Goal: Task Accomplishment & Management: Manage account settings

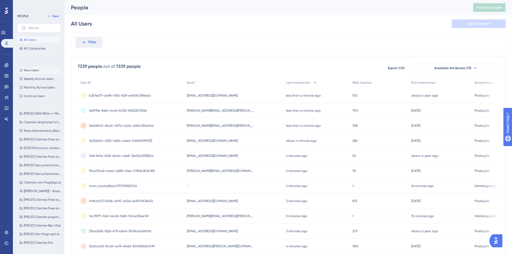
click at [41, 69] on button "New Users New Users" at bounding box center [39, 70] width 44 height 6
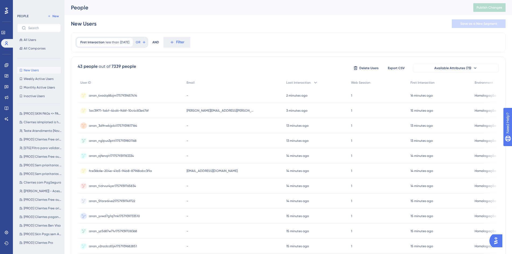
click at [119, 216] on span "anon_yvwd7g1q7mk1757939733510" at bounding box center [114, 216] width 51 height 4
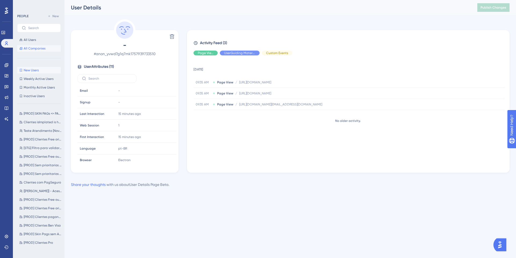
click at [29, 46] on button "All Companies" at bounding box center [39, 48] width 44 height 6
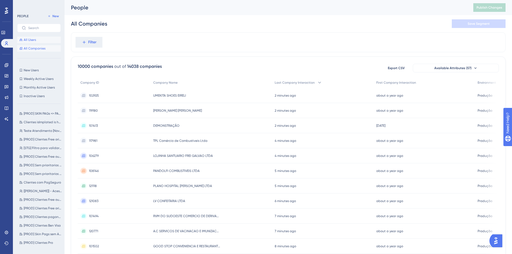
click at [33, 39] on span "All Users" at bounding box center [30, 40] width 12 height 4
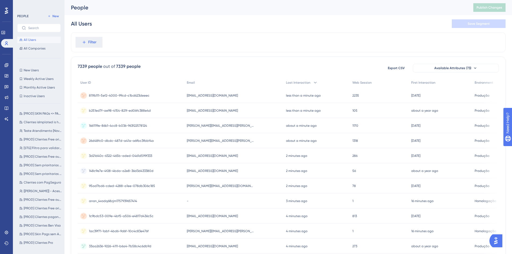
click at [128, 99] on div "811fb111-5ef2-4000-99cd-c1bd623deeec 811fb111-5ef2-4000-99cd-c1bd623deeec" at bounding box center [119, 95] width 61 height 15
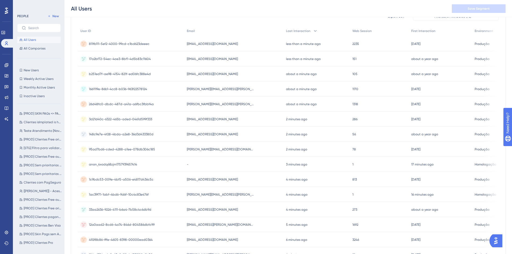
scroll to position [65, 0]
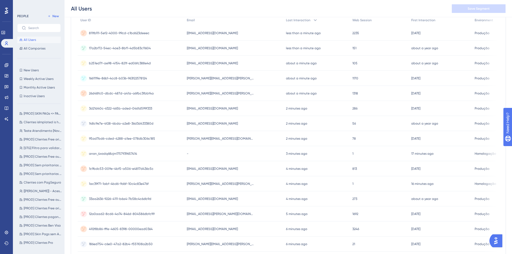
click at [118, 185] on span "1ac39f71-1abf-4bd6-9d6f-10c4c83e476f" at bounding box center [119, 184] width 60 height 4
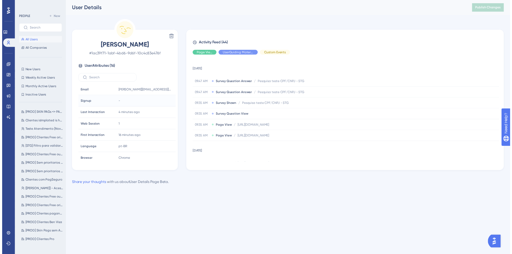
scroll to position [106, 0]
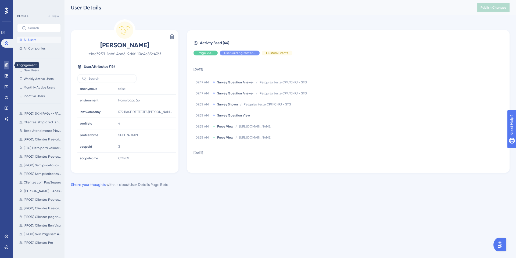
click at [5, 65] on icon at bounding box center [6, 65] width 4 height 4
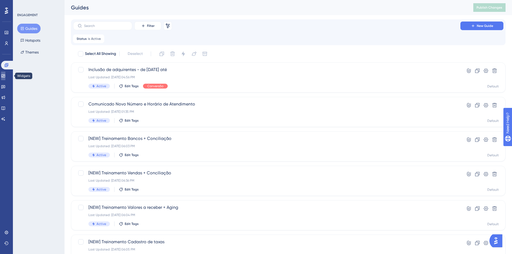
click at [3, 76] on link at bounding box center [3, 76] width 4 height 9
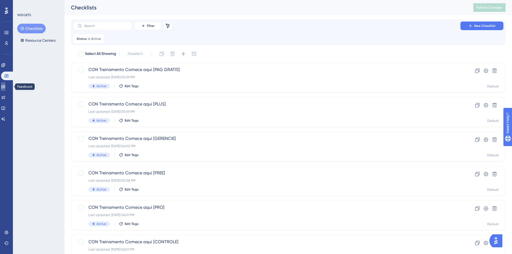
click at [5, 87] on icon at bounding box center [3, 86] width 4 height 3
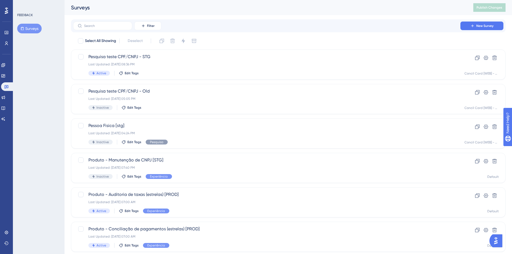
click at [31, 26] on button "Surveys" at bounding box center [29, 29] width 24 height 10
click at [199, 63] on div "Last Updated: Sep 12 2025, 08:36 PM" at bounding box center [266, 64] width 357 height 4
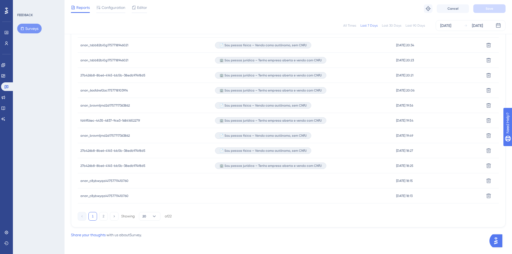
scroll to position [317, 0]
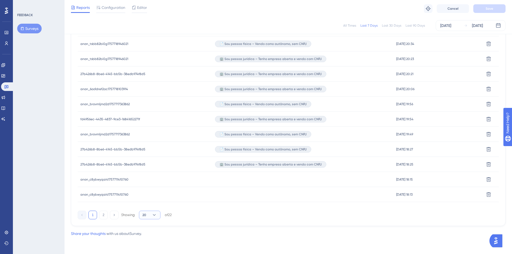
click at [155, 215] on icon at bounding box center [154, 214] width 5 height 5
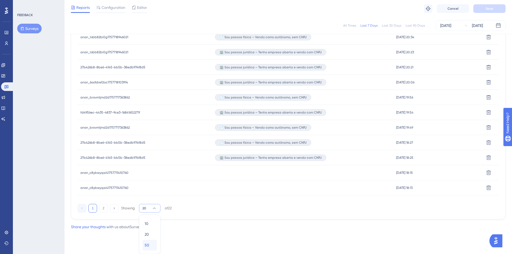
click at [149, 243] on div "50 50" at bounding box center [150, 245] width 10 height 11
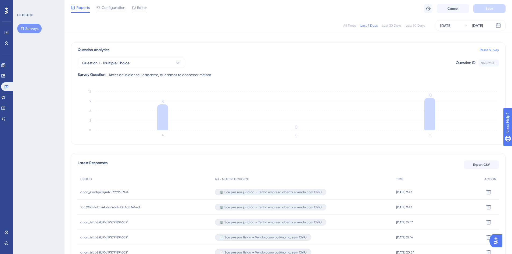
scroll to position [65, 0]
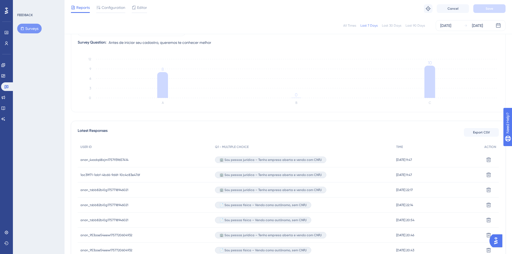
click at [127, 176] on span "1ac39f71-1abf-4bd6-9d6f-10c4c83e476f" at bounding box center [110, 175] width 60 height 4
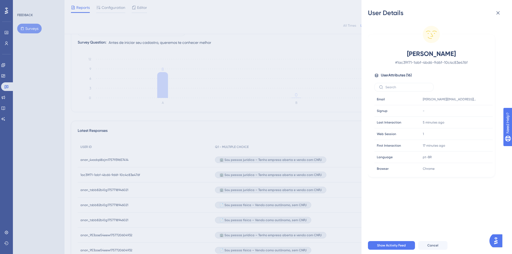
click at [154, 175] on div "User Details Mauricio # 1ac39f71-1abf-4bd6-9d6f-10c4c83e476f User Attributes ( …" at bounding box center [256, 127] width 512 height 254
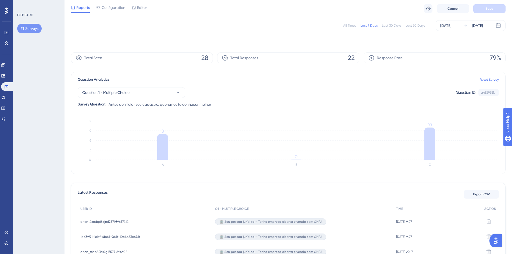
scroll to position [0, 0]
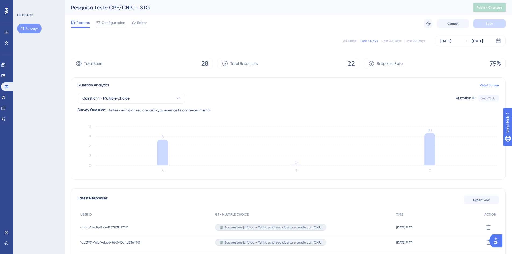
click at [6, 9] on icon at bounding box center [6, 11] width 3 height 6
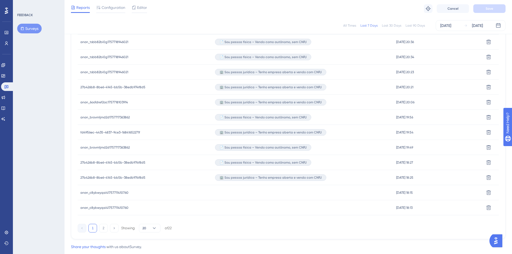
scroll to position [317, 0]
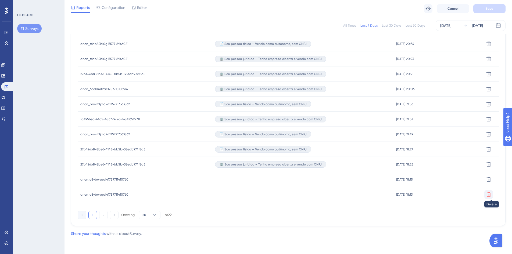
click at [490, 195] on icon at bounding box center [488, 194] width 5 height 5
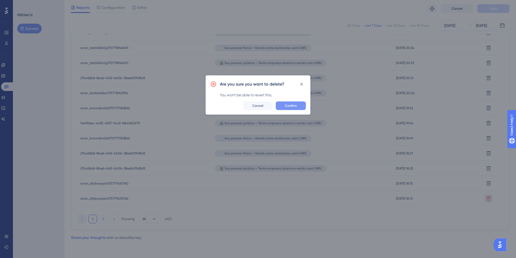
click at [284, 105] on button "Confirm" at bounding box center [291, 105] width 30 height 9
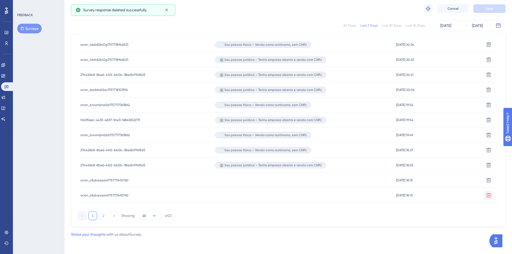
scroll to position [317, 0]
click at [490, 194] on icon at bounding box center [489, 194] width 5 height 5
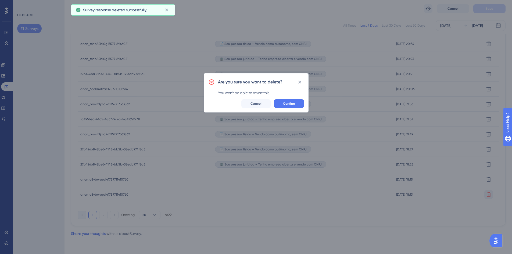
scroll to position [313, 0]
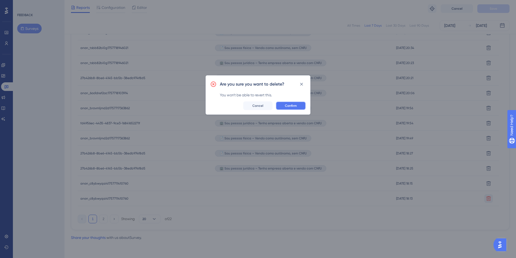
click at [286, 106] on span "Confirm" at bounding box center [291, 106] width 12 height 4
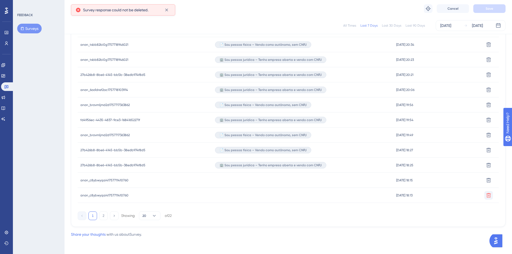
scroll to position [317, 0]
click at [489, 194] on icon at bounding box center [488, 194] width 5 height 5
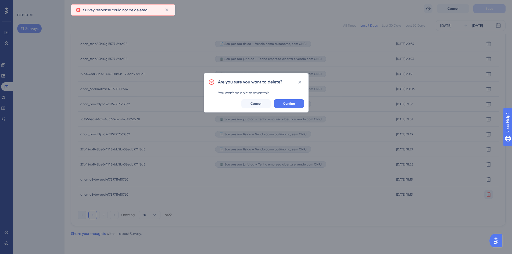
scroll to position [313, 0]
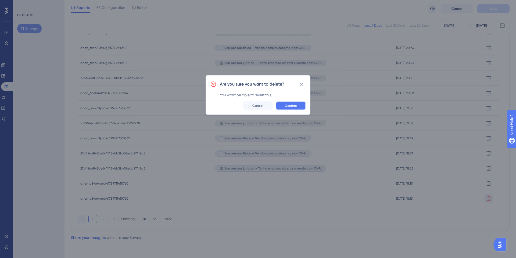
click at [284, 104] on button "Confirm" at bounding box center [291, 105] width 30 height 9
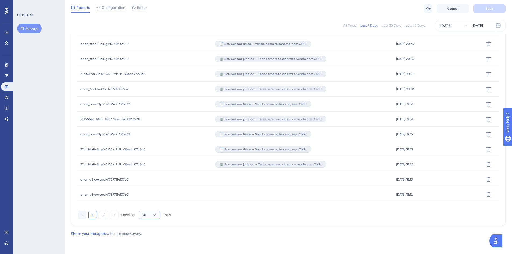
click at [155, 217] on icon at bounding box center [154, 214] width 5 height 5
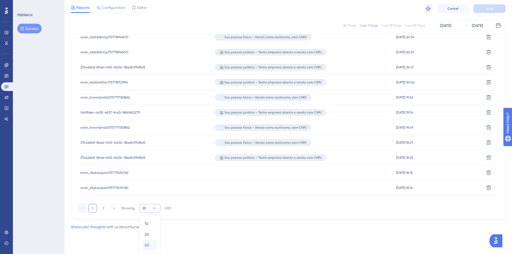
click at [153, 244] on div "50 50" at bounding box center [150, 245] width 10 height 11
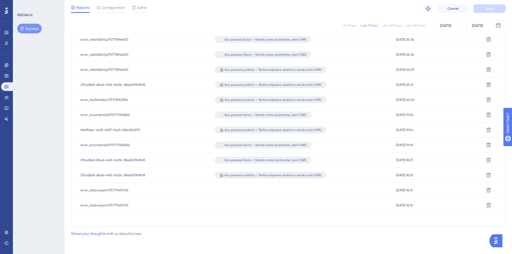
scroll to position [321, 0]
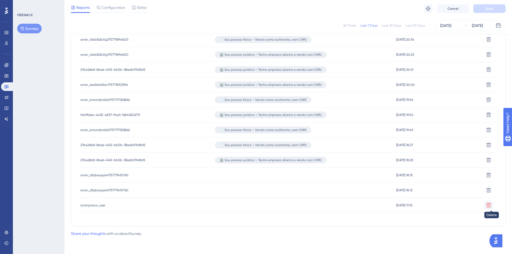
click at [488, 205] on icon at bounding box center [488, 204] width 5 height 5
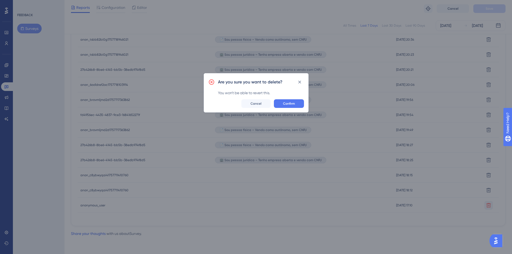
scroll to position [317, 0]
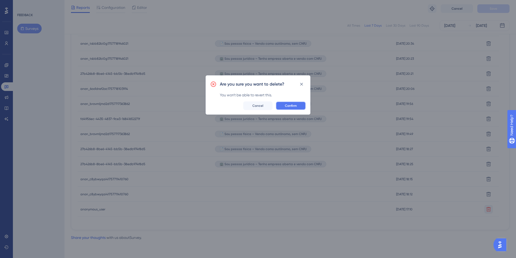
click at [293, 108] on button "Confirm" at bounding box center [291, 105] width 30 height 9
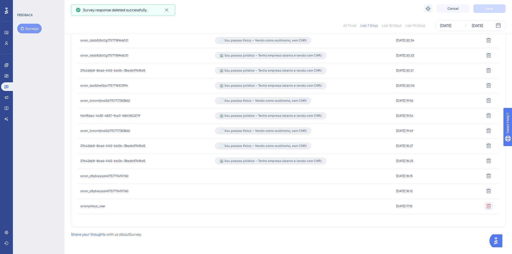
scroll to position [321, 0]
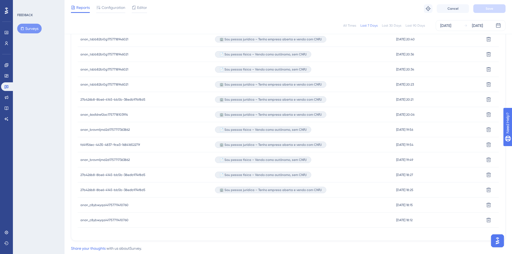
scroll to position [306, 0]
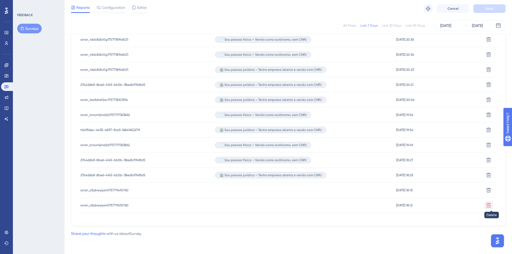
click at [488, 204] on icon at bounding box center [489, 205] width 5 height 5
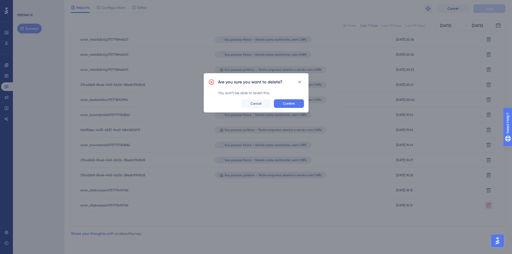
scroll to position [302, 0]
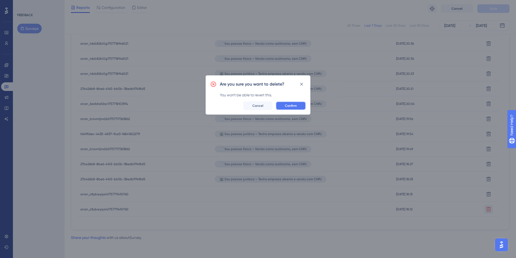
click at [287, 105] on span "Confirm" at bounding box center [291, 106] width 12 height 4
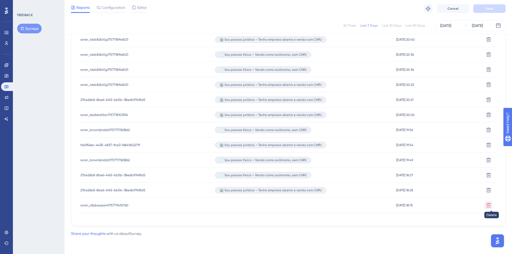
click at [489, 204] on icon at bounding box center [488, 204] width 5 height 5
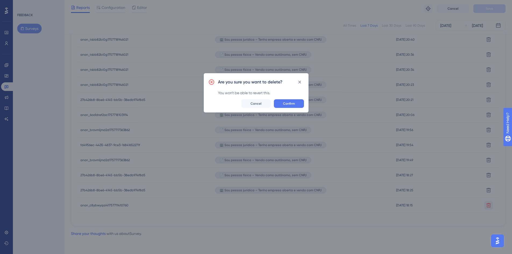
scroll to position [287, 0]
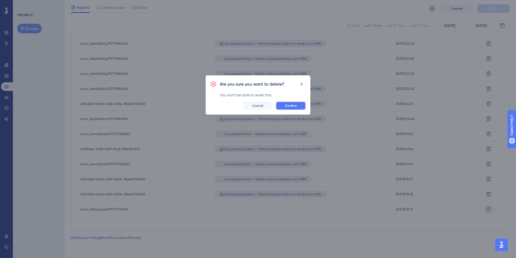
click at [287, 107] on span "Confirm" at bounding box center [291, 106] width 12 height 4
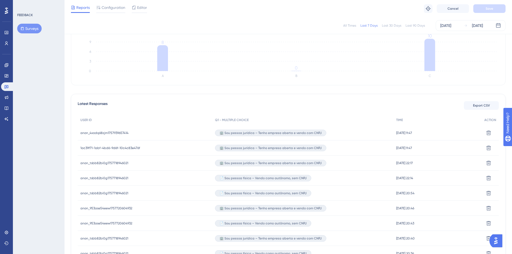
scroll to position [82, 0]
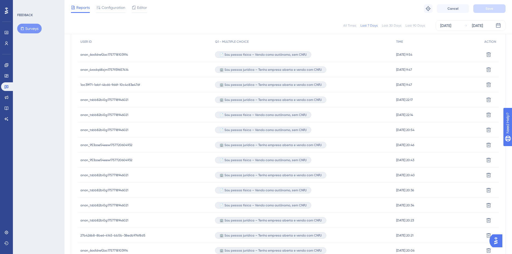
scroll to position [97, 0]
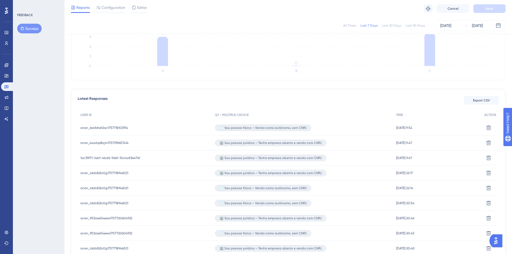
click at [121, 130] on span "anon_6oo1dref2ac1757718103914" at bounding box center [104, 128] width 48 height 4
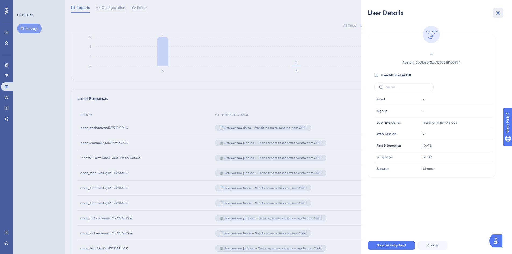
click at [501, 12] on icon at bounding box center [498, 13] width 6 height 6
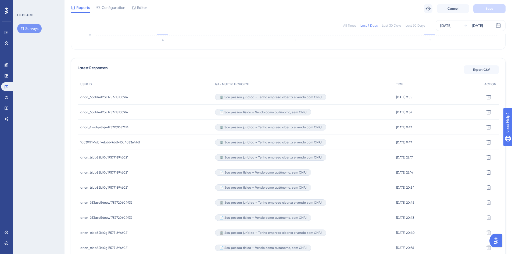
scroll to position [130, 0]
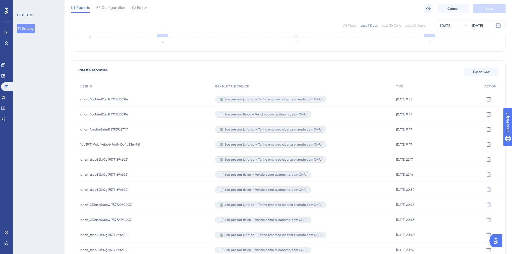
scroll to position [161, 0]
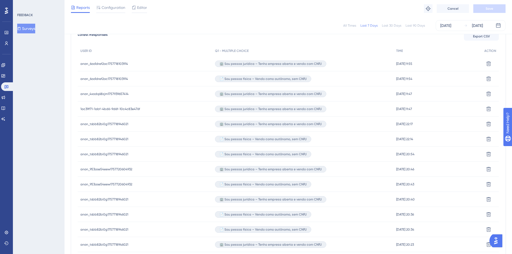
click at [109, 63] on span "anon_6oo1dref2ac1757718103914" at bounding box center [104, 64] width 48 height 4
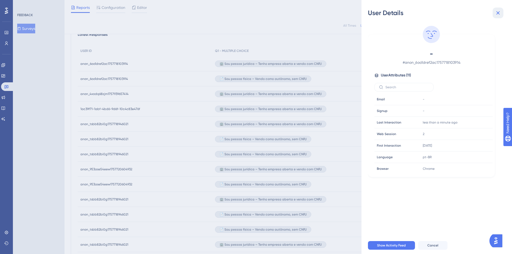
click at [497, 9] on button at bounding box center [498, 13] width 11 height 11
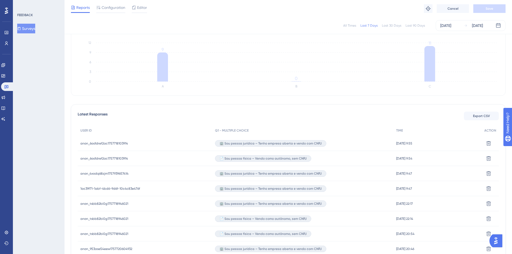
scroll to position [0, 0]
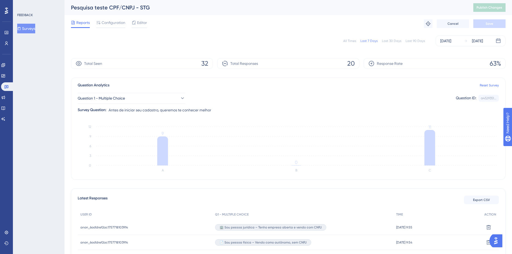
click at [152, 67] on div "Total Seen 32" at bounding box center [142, 63] width 142 height 11
click at [131, 96] on button "Question 1 - Multiple Choice" at bounding box center [132, 98] width 108 height 11
click at [482, 39] on div "[DATE]" at bounding box center [477, 41] width 11 height 6
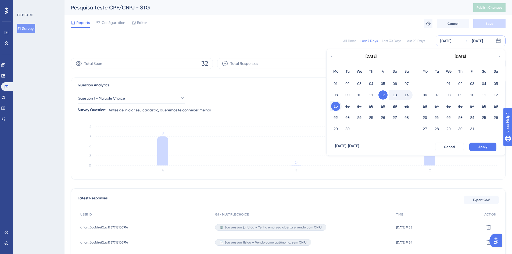
click at [334, 109] on button "15" at bounding box center [335, 106] width 9 height 9
click at [335, 108] on button "15" at bounding box center [335, 106] width 9 height 9
click at [476, 145] on button "Apply" at bounding box center [482, 147] width 27 height 9
